Goal: Information Seeking & Learning: Learn about a topic

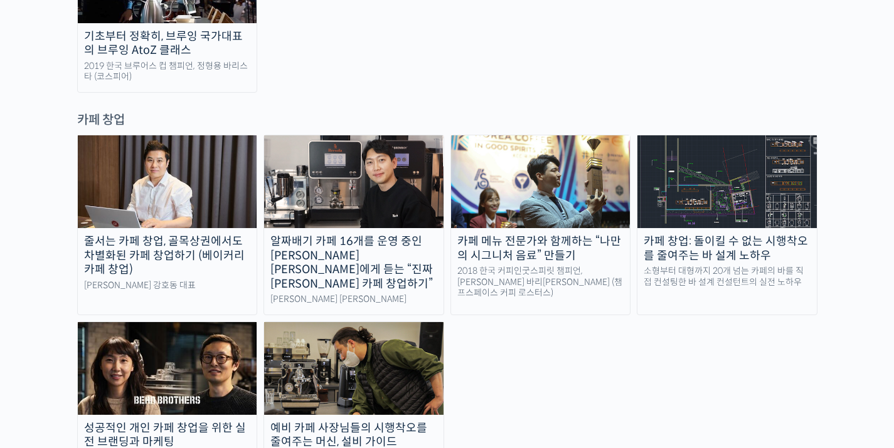
scroll to position [2490, 0]
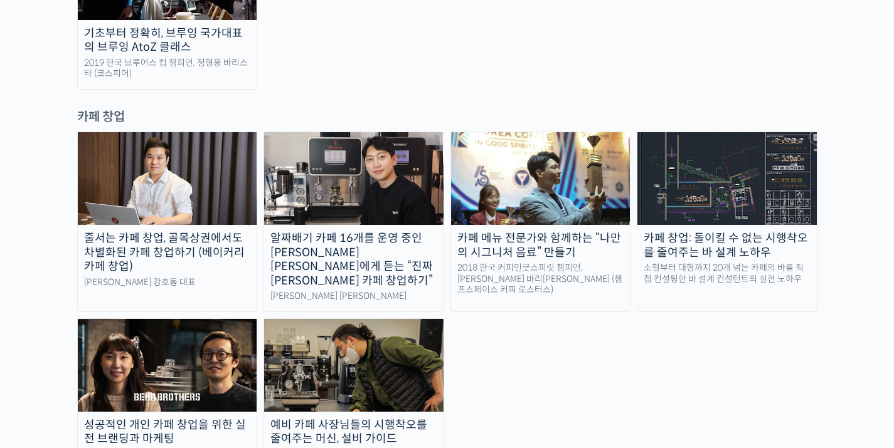
click at [204, 171] on div "줄서는 카페 창업, 골목상권에서도 차별화된 카페 창업하기 (베이커리 카페 창업) 라라브레드 강호동 대표 알짜배기 카페 16개를 운영 중인 [P…" at bounding box center [447, 312] width 740 height 361
click at [203, 319] on img at bounding box center [167, 365] width 179 height 93
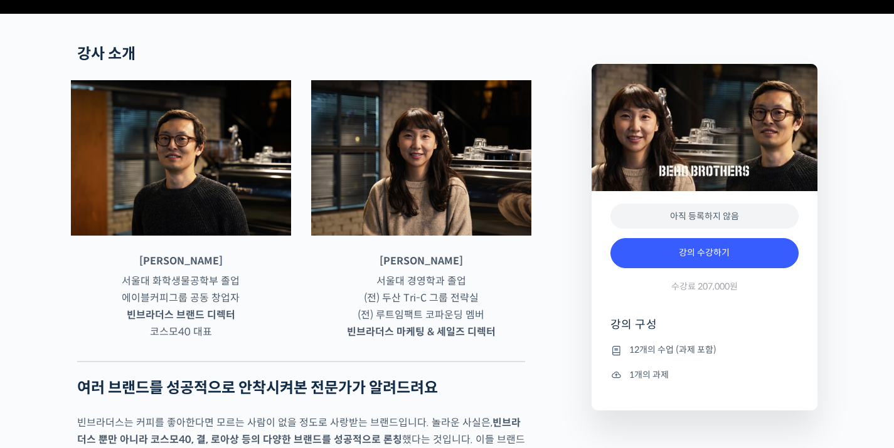
scroll to position [480, 0]
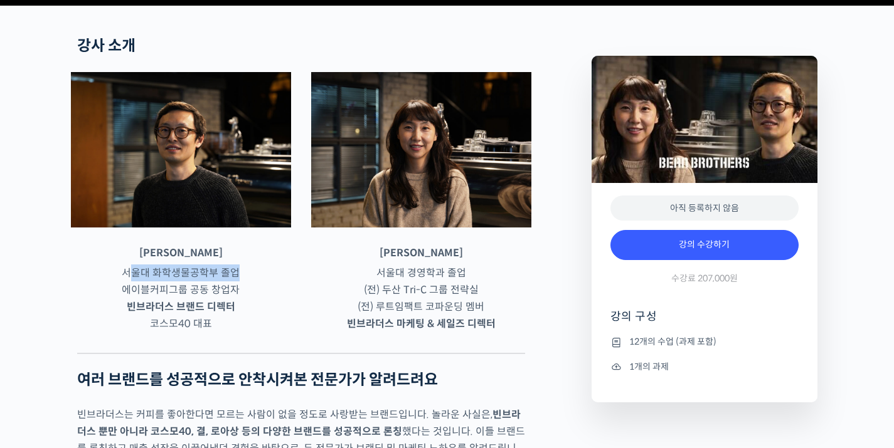
drag, startPoint x: 129, startPoint y: 322, endPoint x: 273, endPoint y: 322, distance: 144.2
click at [273, 322] on p "서울대 화학생물공학부 졸업 에이블커피그룹 공동 창업자 빈브라더스 브랜드 디렉터 코스모40 대표" at bounding box center [181, 299] width 220 height 68
drag, startPoint x: 110, startPoint y: 339, endPoint x: 258, endPoint y: 340, distance: 147.4
click at [258, 332] on p "서울대 화학생물공학부 졸업 에이블커피그룹 공동 창업자 빈브라더스 브랜드 디렉터 코스모40 대표" at bounding box center [181, 299] width 220 height 68
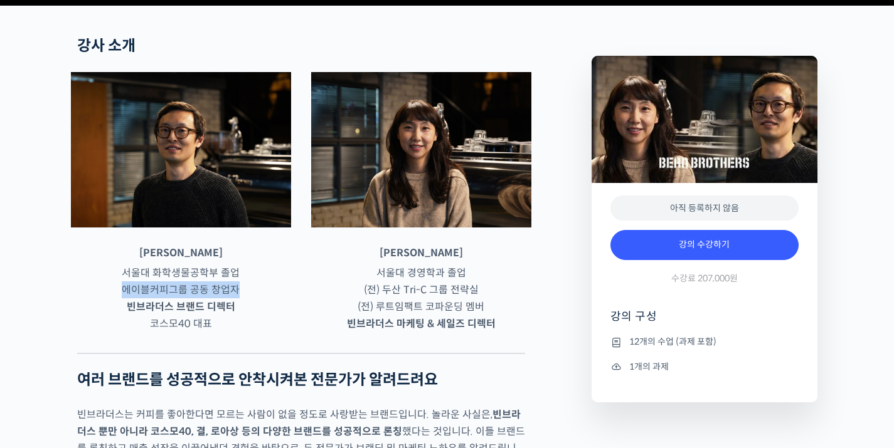
click at [258, 332] on p "서울대 화학생물공학부 졸업 에이블커피그룹 공동 창업자 빈브라더스 브랜드 디렉터 코스모40 대표" at bounding box center [181, 299] width 220 height 68
drag, startPoint x: 190, startPoint y: 355, endPoint x: 248, endPoint y: 371, distance: 60.4
click at [246, 332] on p "서울대 화학생물공학부 졸업 에이블커피그룹 공동 창업자 빈브라더스 브랜드 디렉터 코스모40 대표" at bounding box center [181, 299] width 220 height 68
click at [248, 332] on p "서울대 화학생물공학부 졸업 에이블커피그룹 공동 창업자 빈브라더스 브랜드 디렉터 코스모40 대표" at bounding box center [181, 299] width 220 height 68
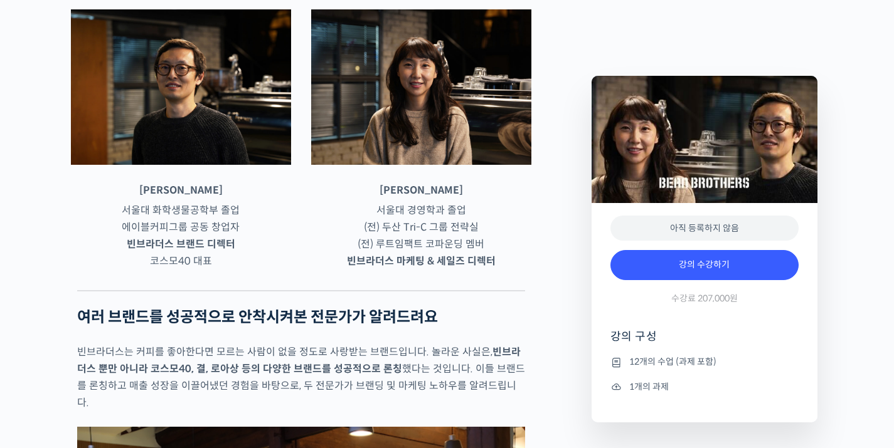
scroll to position [542, 0]
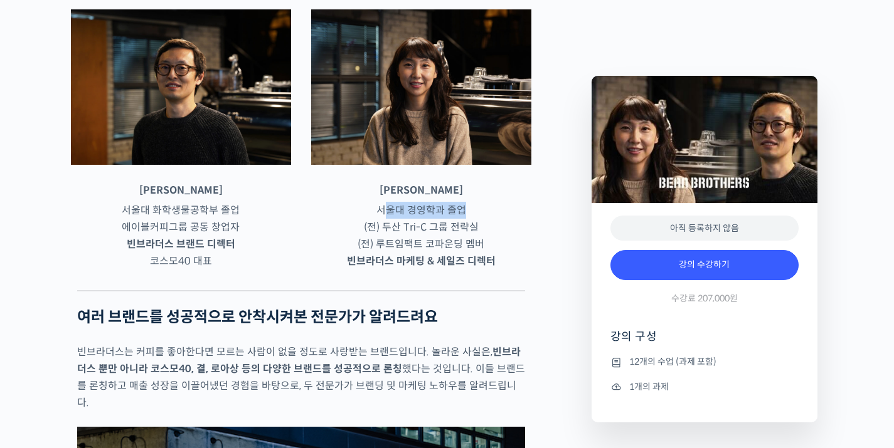
drag, startPoint x: 386, startPoint y: 256, endPoint x: 481, endPoint y: 256, distance: 95.3
click at [481, 256] on p "서울대 경영학과 졸업 (전) 두산 Tri-C 그룹 전략실 (전) 루트임팩트 코파운딩 멤버 빈브라더스 마케팅 & 세일즈 디렉터" at bounding box center [421, 236] width 220 height 68
click at [481, 257] on p "서울대 경영학과 졸업 (전) 두산 Tri-C 그룹 전략실 (전) 루트임팩트 코파운딩 멤버 빈브라더스 마케팅 & 세일즈 디렉터" at bounding box center [421, 236] width 220 height 68
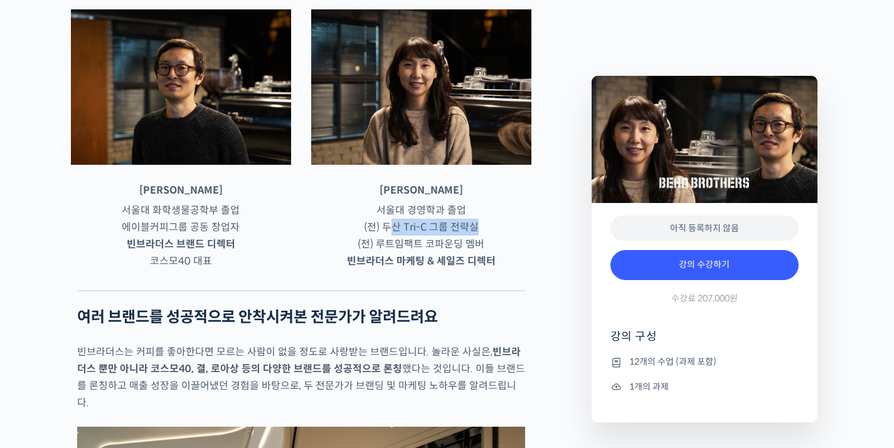
drag, startPoint x: 391, startPoint y: 276, endPoint x: 519, endPoint y: 268, distance: 128.8
click at [519, 268] on p "서울대 경영학과 졸업 (전) 두산 Tri-C 그룹 전략실 (전) 루트임팩트 코파운딩 멤버 빈브라더스 마케팅 & 세일즈 디렉터" at bounding box center [421, 236] width 220 height 68
drag, startPoint x: 438, startPoint y: 274, endPoint x: 492, endPoint y: 277, distance: 53.4
click at [492, 270] on p "서울대 경영학과 졸업 (전) 두산 Tri-C 그룹 전략실 (전) 루트임팩트 코파운딩 멤버 빈브라더스 마케팅 & 세일즈 디렉터" at bounding box center [421, 236] width 220 height 68
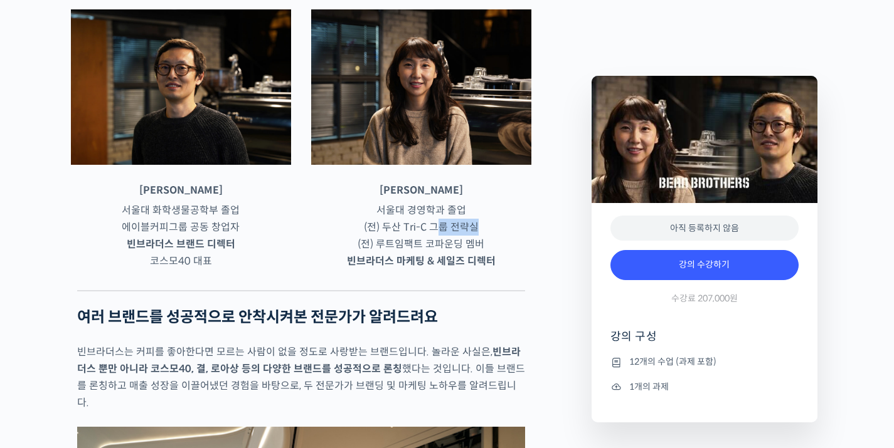
click at [492, 270] on p "서울대 경영학과 졸업 (전) 두산 Tri-C 그룹 전략실 (전) 루트임팩트 코파운딩 멤버 빈브라더스 마케팅 & 세일즈 디렉터" at bounding box center [421, 236] width 220 height 68
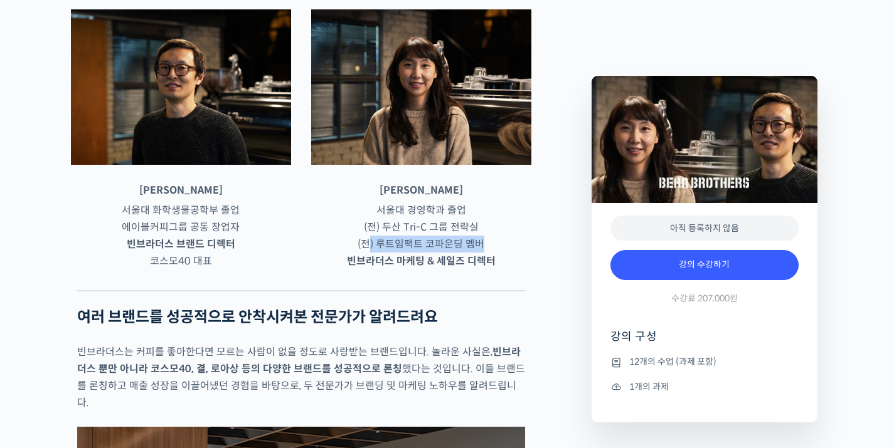
drag, startPoint x: 371, startPoint y: 292, endPoint x: 499, endPoint y: 287, distance: 128.6
click at [498, 270] on p "서울대 경영학과 졸업 (전) 두산 Tri-C 그룹 전략실 (전) 루트임팩트 코파운딩 멤버 빈브라더스 마케팅 & 세일즈 디렉터" at bounding box center [421, 236] width 220 height 68
click at [499, 270] on p "서울대 경영학과 졸업 (전) 두산 Tri-C 그룹 전략실 (전) 루트임팩트 코파운딩 멤버 빈브라더스 마케팅 & 세일즈 디렉터" at bounding box center [421, 236] width 220 height 68
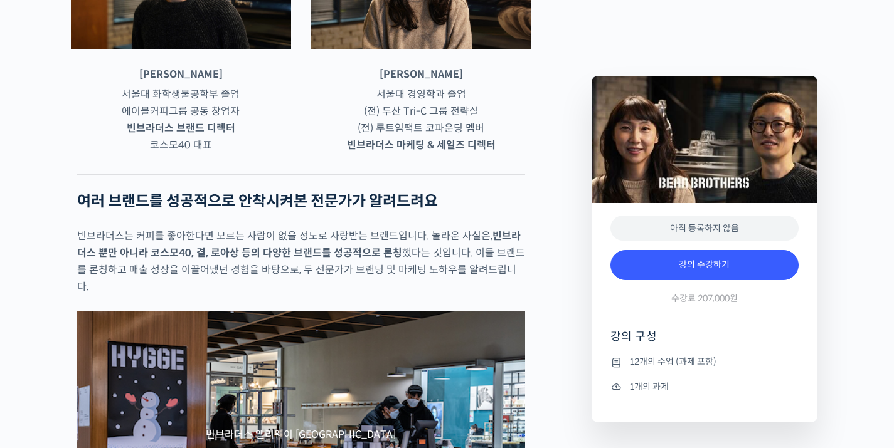
scroll to position [715, 0]
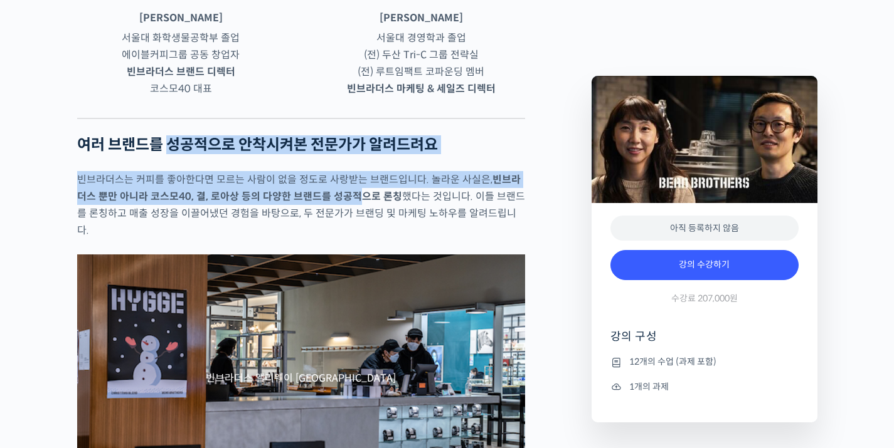
drag, startPoint x: 170, startPoint y: 193, endPoint x: 371, endPoint y: 248, distance: 208.0
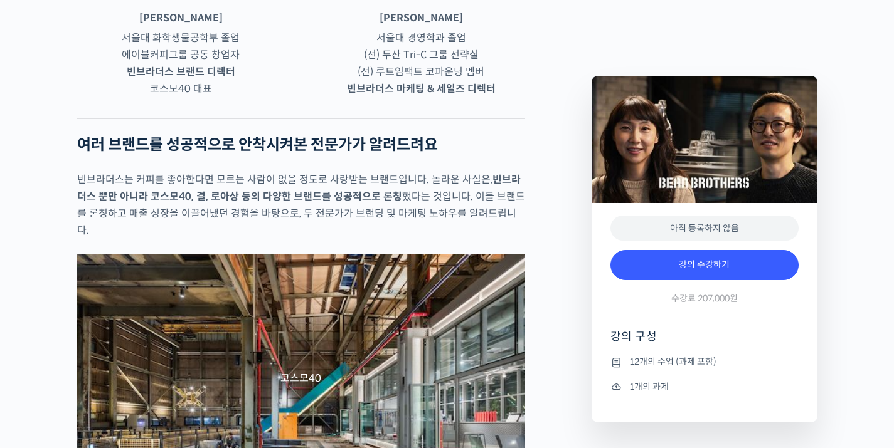
click at [371, 203] on strong "빈브라더스 뿐만 아니라 코스모40, 결, 로아상 등의 다양한 브랜드를 성공적으로 론칭" at bounding box center [298, 188] width 443 height 30
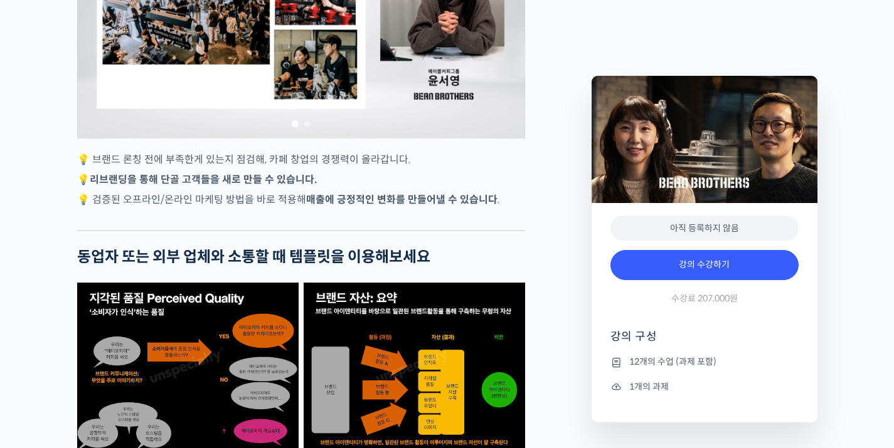
scroll to position [3172, 0]
